Goal: Find specific page/section: Find specific page/section

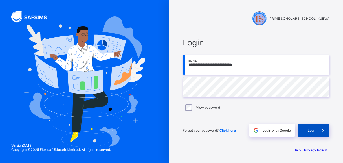
click at [311, 132] on span "Login" at bounding box center [312, 130] width 9 height 4
click at [311, 132] on div "Login" at bounding box center [314, 130] width 32 height 13
click at [314, 129] on span "Login" at bounding box center [312, 130] width 9 height 4
click at [269, 152] on div "Help Privacy Policy" at bounding box center [256, 156] width 158 height 16
click at [315, 131] on span "Login" at bounding box center [312, 130] width 9 height 4
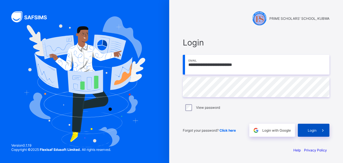
click at [312, 129] on span "Login" at bounding box center [312, 130] width 9 height 4
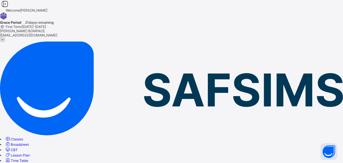
click at [23, 137] on span "Classes" at bounding box center [17, 139] width 12 height 4
click at [5, 37] on span at bounding box center [2, 39] width 5 height 5
click at [17, 136] on div "Classes Broadsheet CBT Lesson Plan Time Table Assessment Format Help" at bounding box center [171, 152] width 343 height 32
click at [40, 163] on span "Assessment Format" at bounding box center [26, 166] width 31 height 4
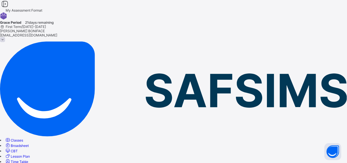
click at [5, 37] on span at bounding box center [2, 39] width 5 height 5
click at [280, 29] on div at bounding box center [173, 29] width 347 height 0
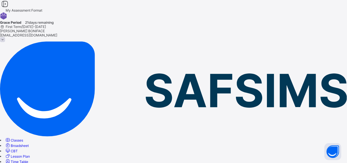
scroll to position [149, 0]
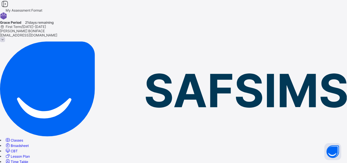
click at [279, 29] on div at bounding box center [173, 29] width 347 height 0
